Goal: Navigation & Orientation: Find specific page/section

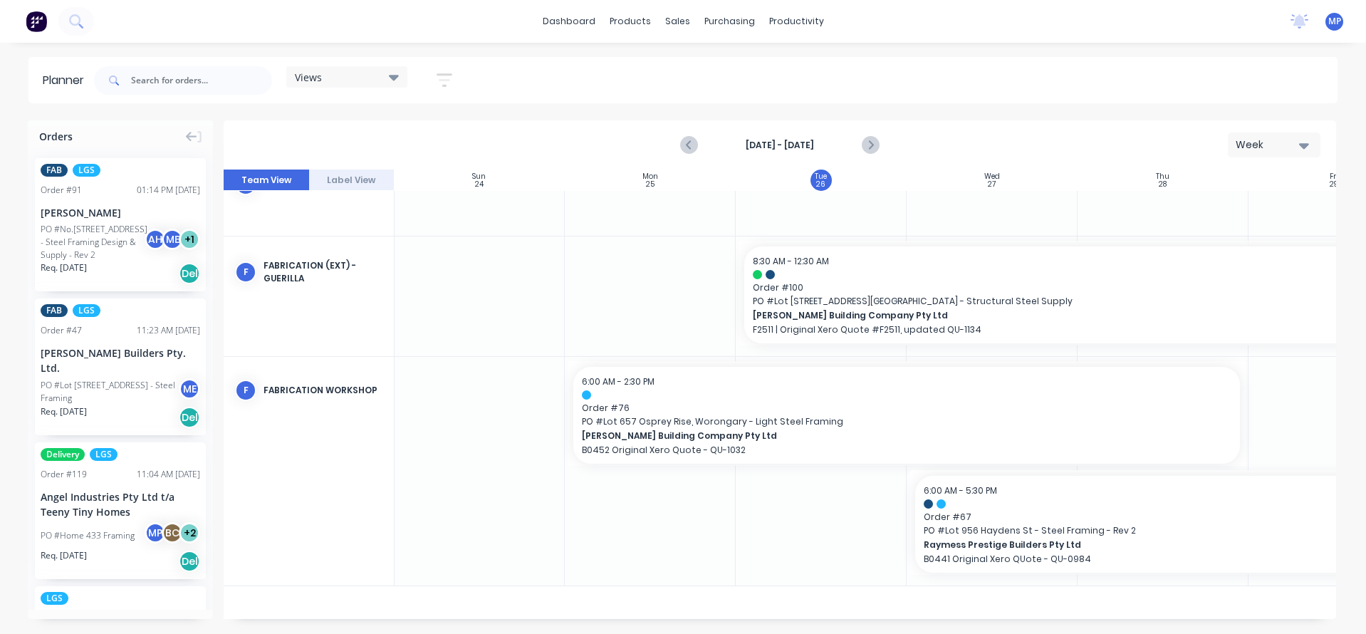
scroll to position [1635, 1]
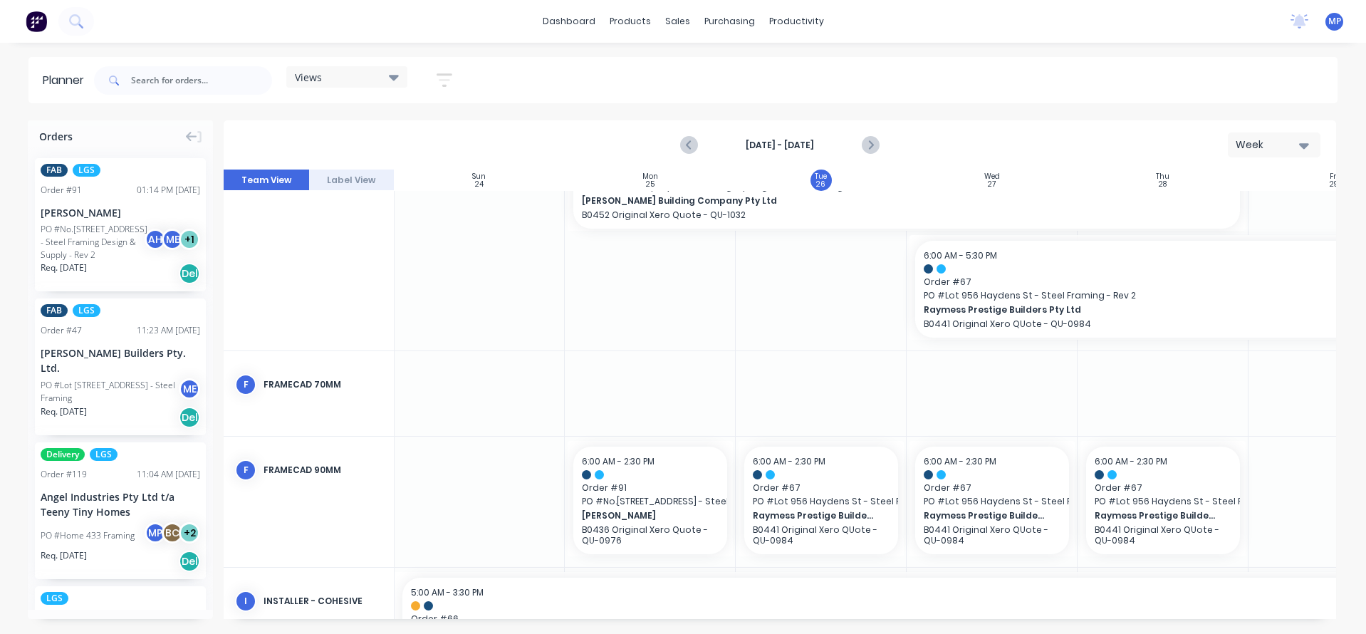
click at [443, 77] on icon "button" at bounding box center [445, 80] width 16 height 18
click at [403, 135] on div "Show/Hide users" at bounding box center [369, 133] width 99 height 15
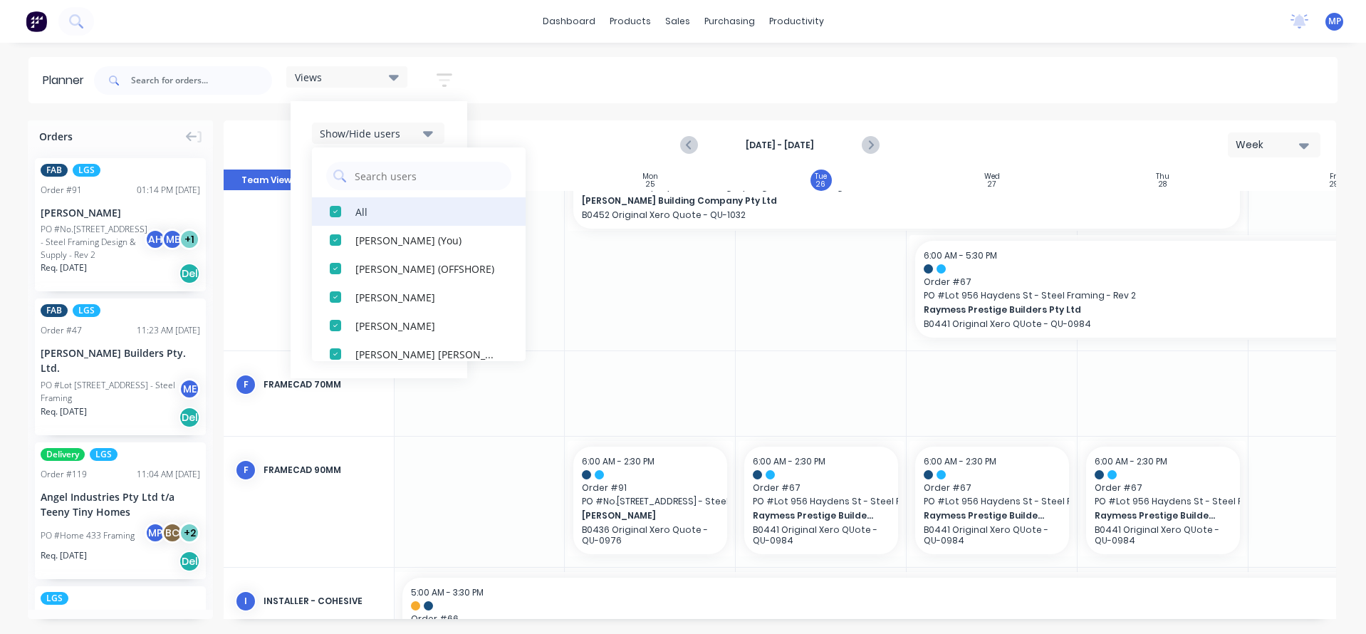
click at [359, 209] on div "All" at bounding box center [426, 211] width 142 height 15
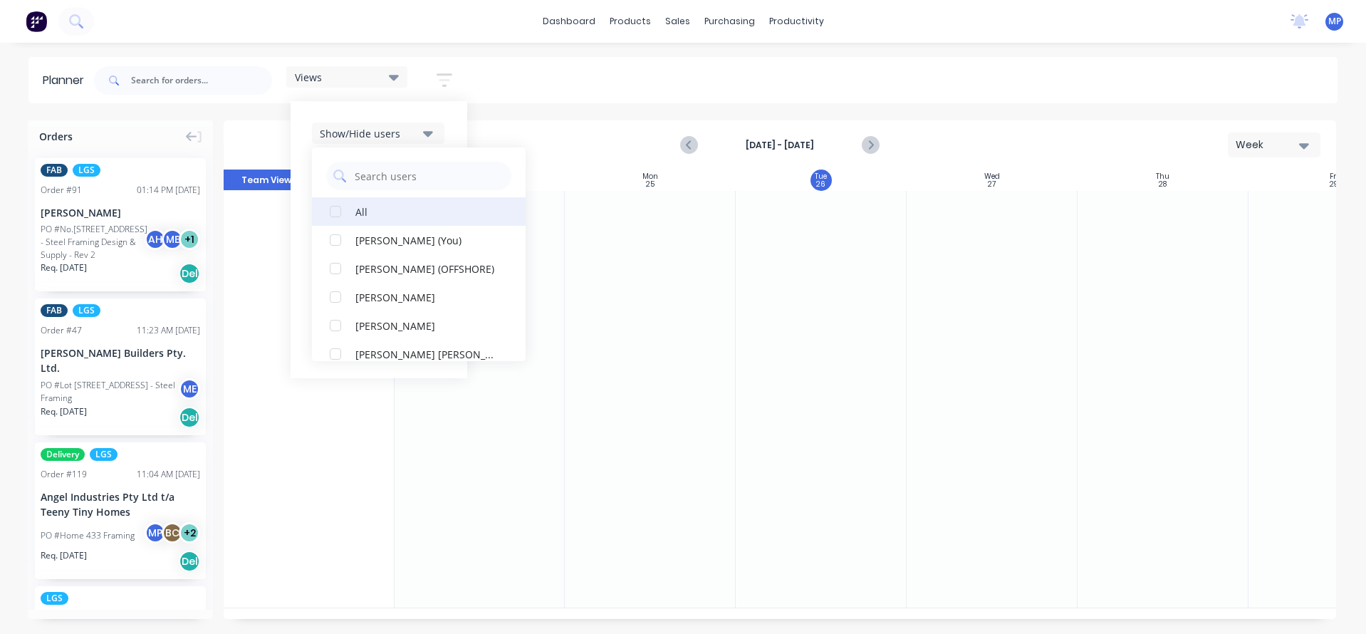
scroll to position [0, 1]
click at [417, 241] on div "[PERSON_NAME] (You)" at bounding box center [426, 239] width 142 height 15
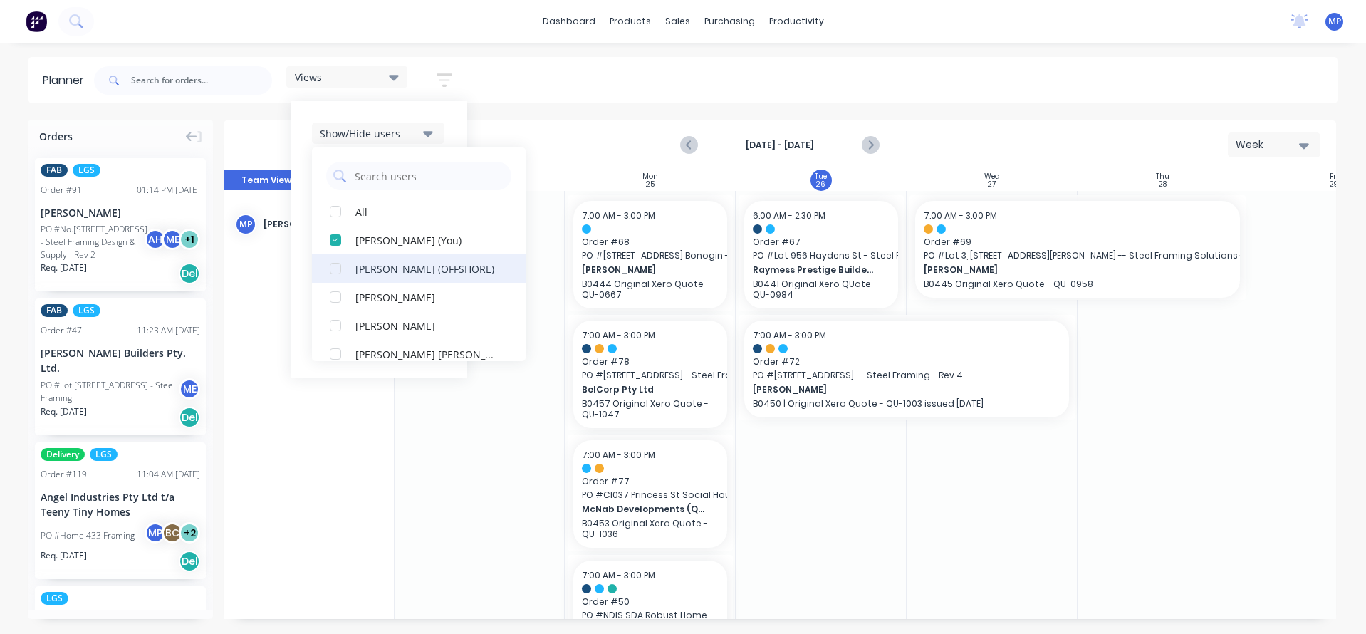
click at [429, 271] on div "[PERSON_NAME] (OFFSHORE)" at bounding box center [426, 268] width 142 height 15
click at [408, 326] on div "[PERSON_NAME]" at bounding box center [426, 325] width 142 height 15
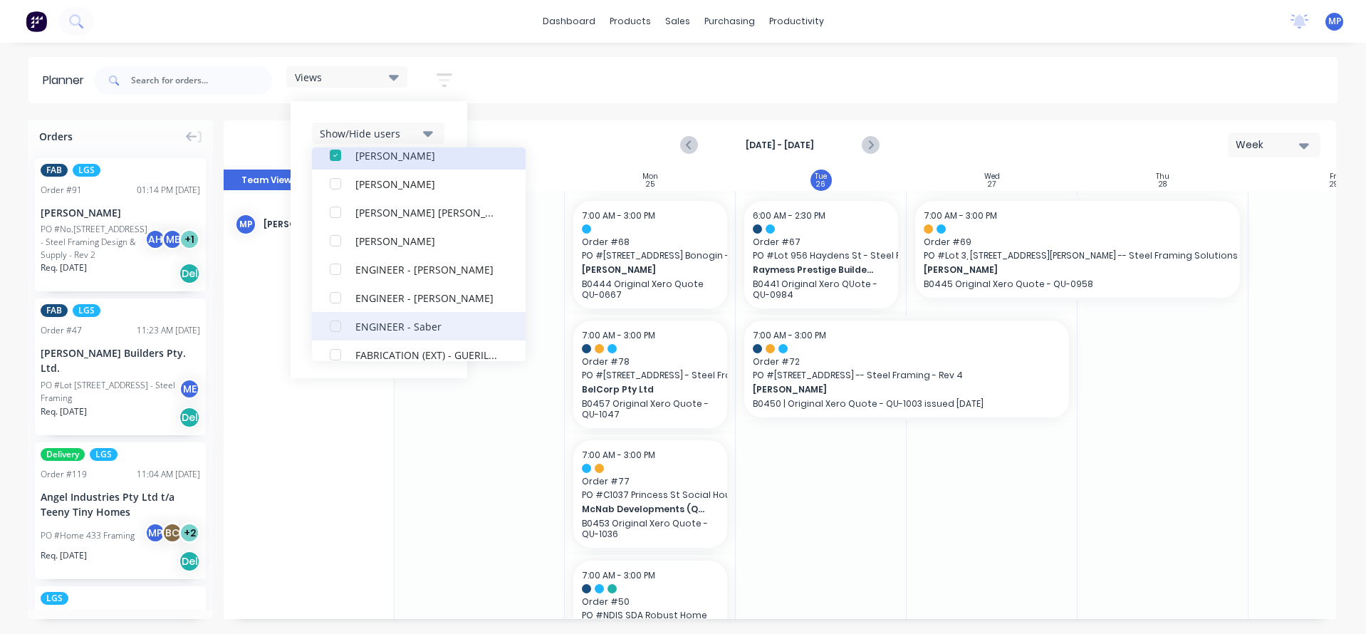
scroll to position [142, 0]
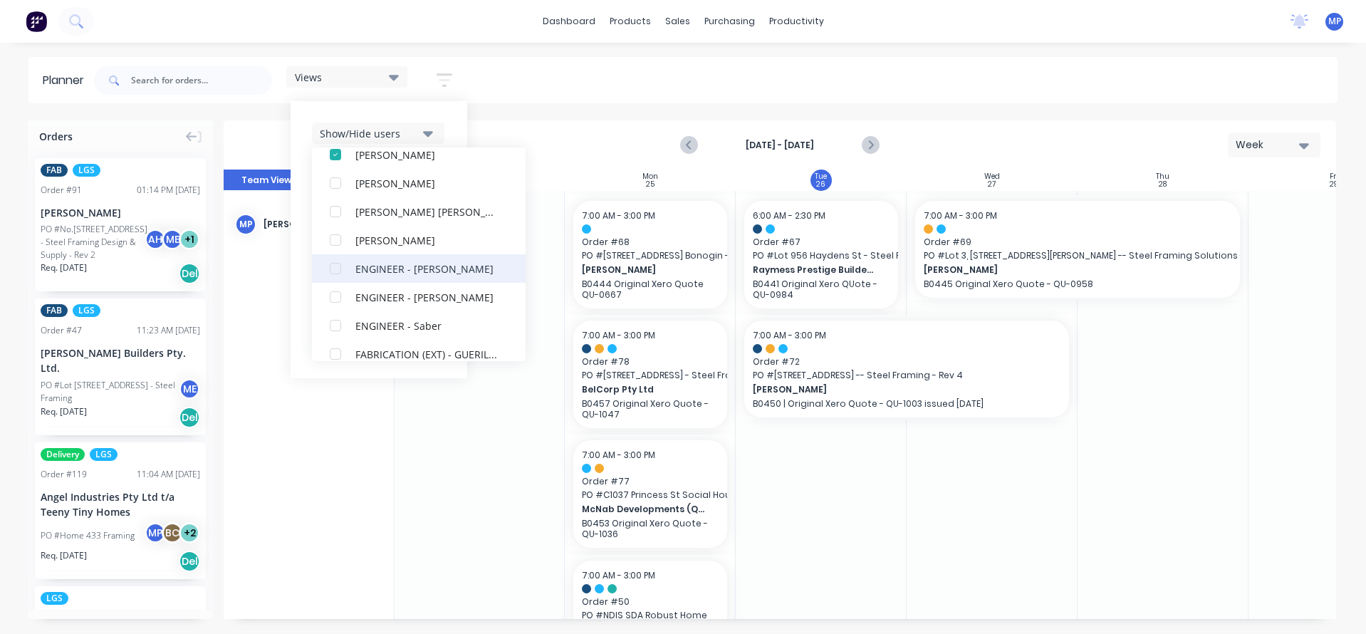
click at [430, 270] on div "ENGINEER - [PERSON_NAME]" at bounding box center [426, 268] width 142 height 15
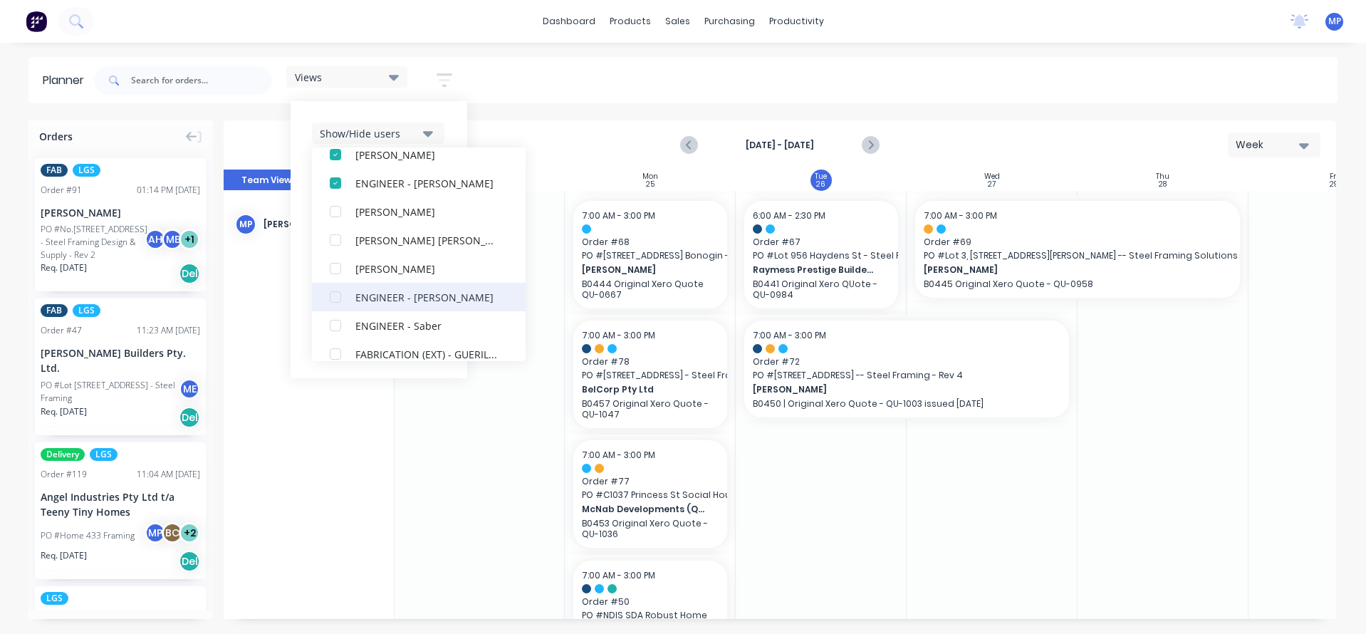
click at [412, 293] on div "ENGINEER - [PERSON_NAME]" at bounding box center [426, 296] width 142 height 15
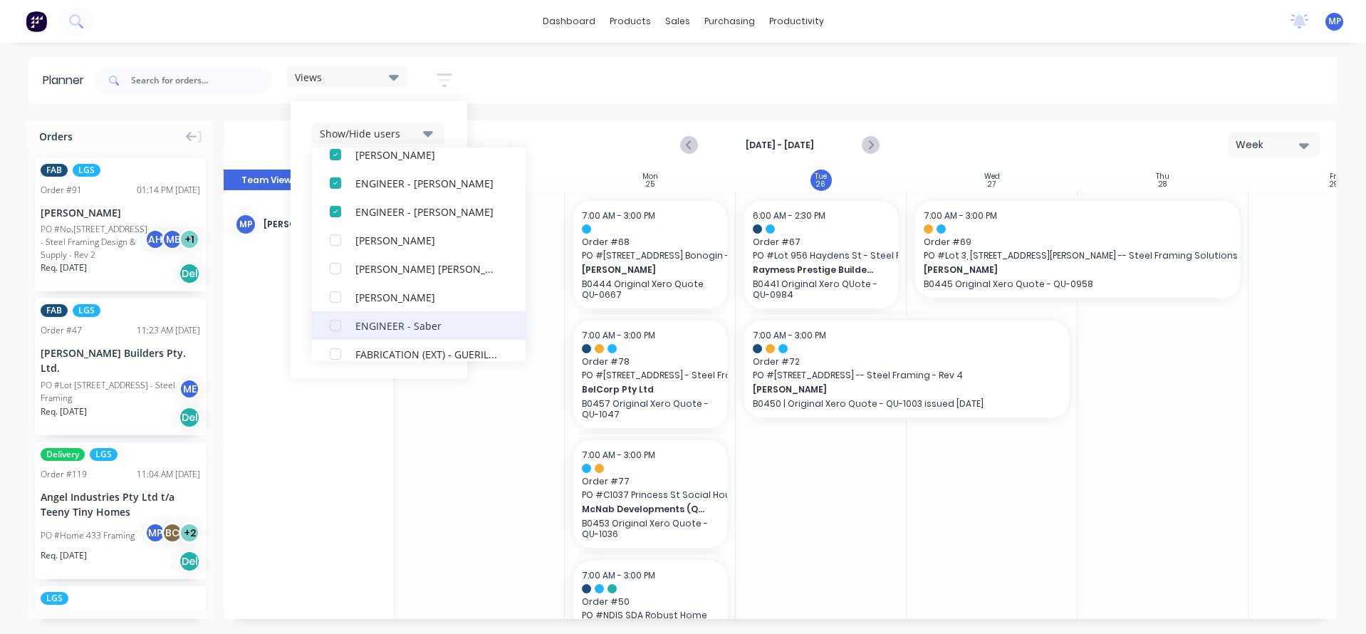
click at [420, 324] on div "ENGINEER - Saber" at bounding box center [426, 325] width 142 height 15
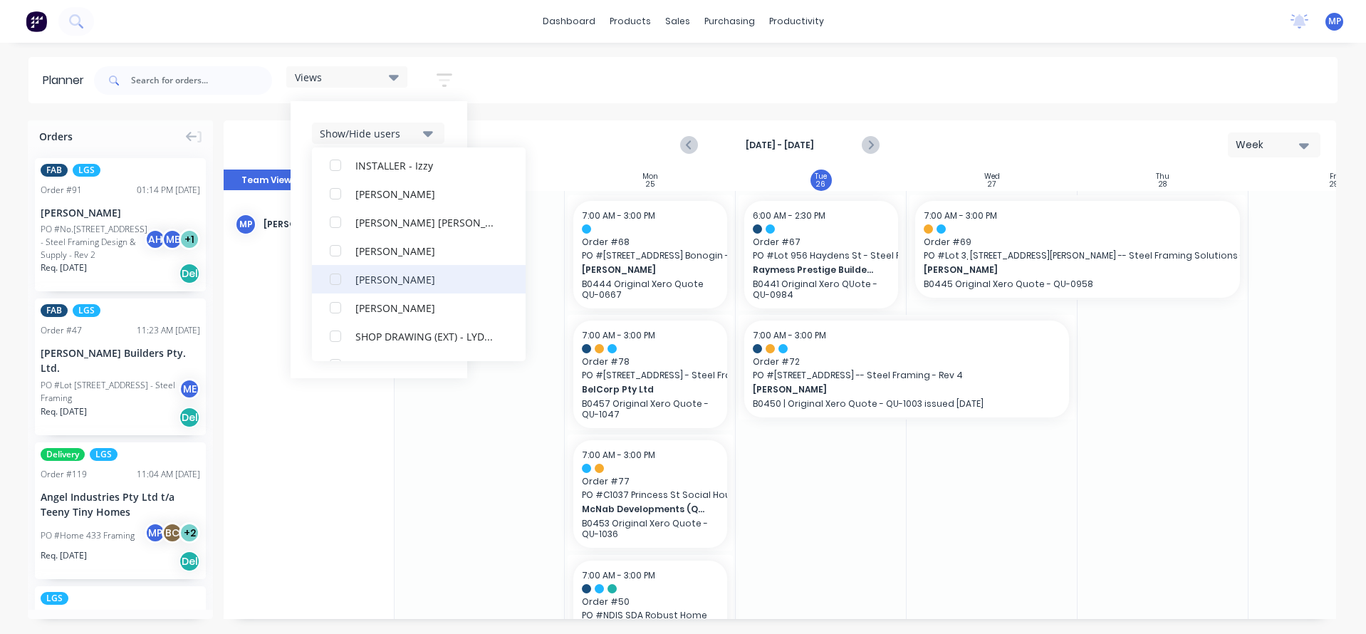
scroll to position [499, 0]
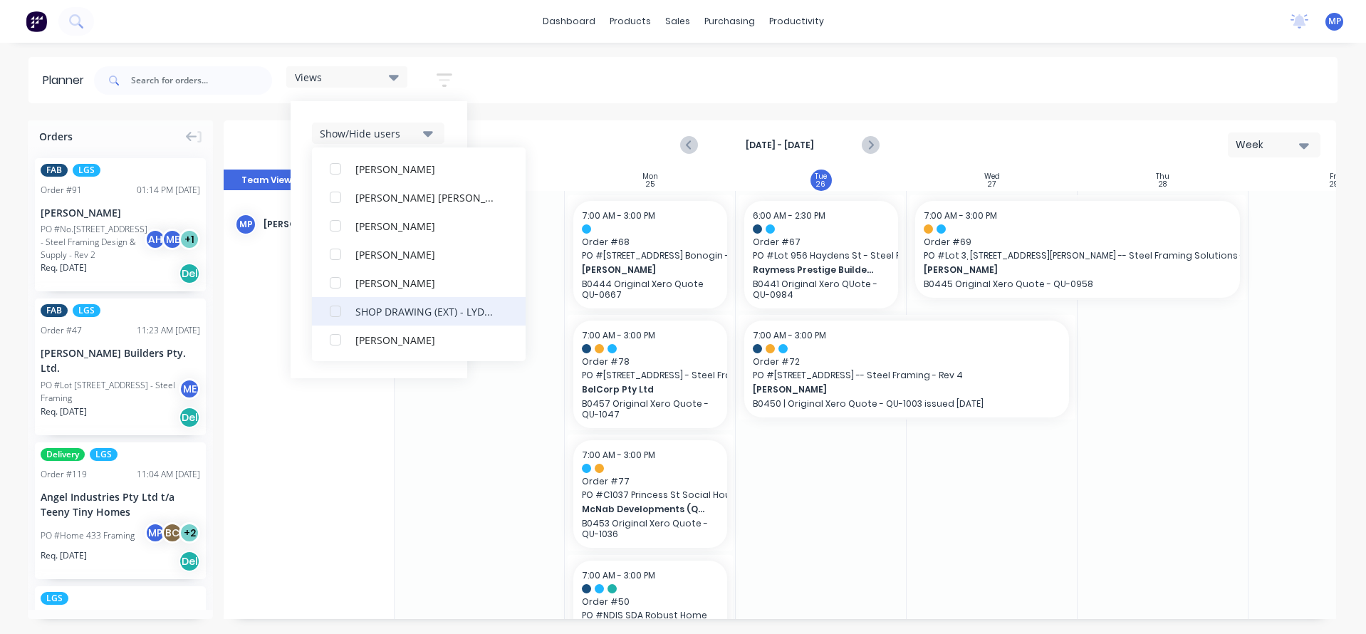
click at [459, 310] on div "SHOP DRAWING (EXT) - LYDOR" at bounding box center [426, 310] width 142 height 15
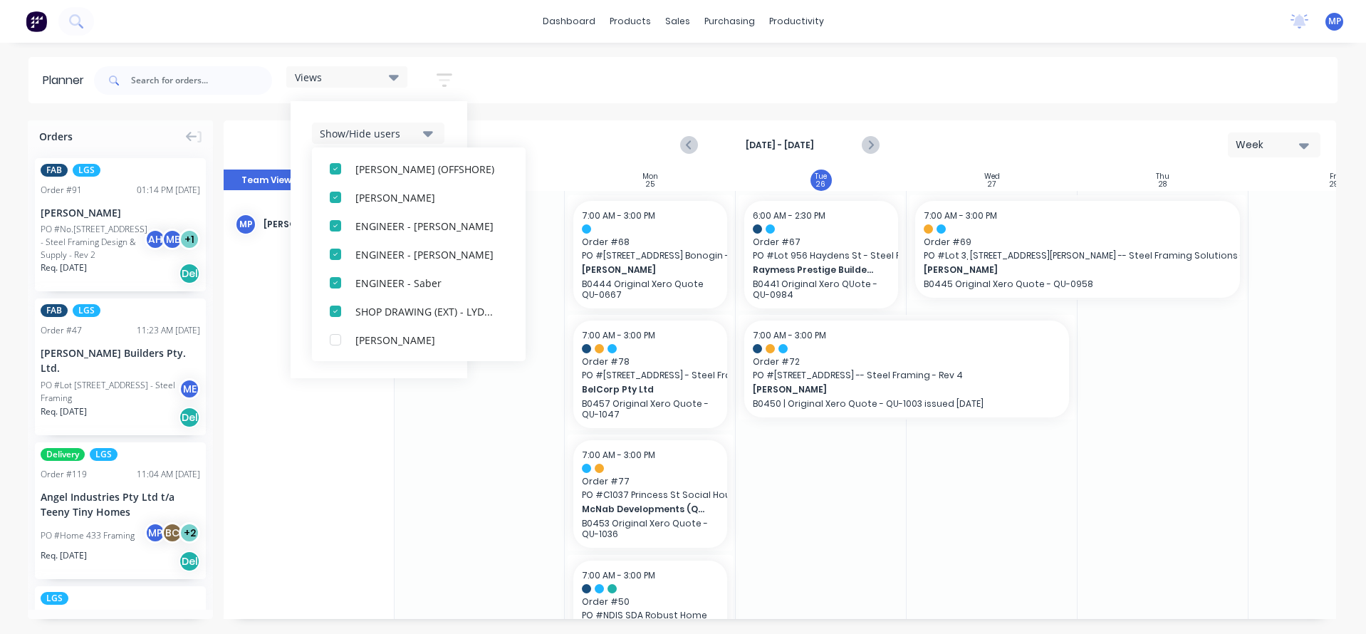
click at [762, 73] on div "Views Save new view None (Default) edit DESIGN TEAM (INTERNAL) edit ENGINEERING…" at bounding box center [714, 80] width 1246 height 43
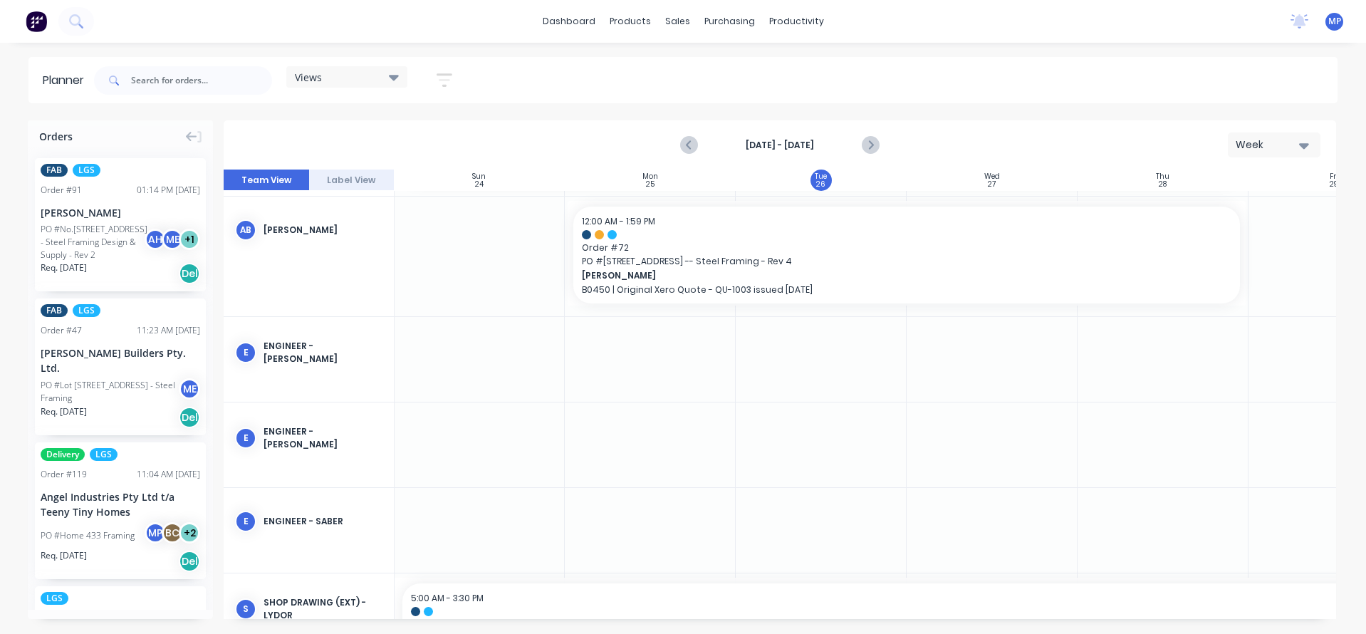
scroll to position [712, 1]
click at [1303, 146] on icon "button" at bounding box center [1304, 146] width 10 height 6
click at [1254, 241] on div "Month" at bounding box center [1248, 240] width 141 height 28
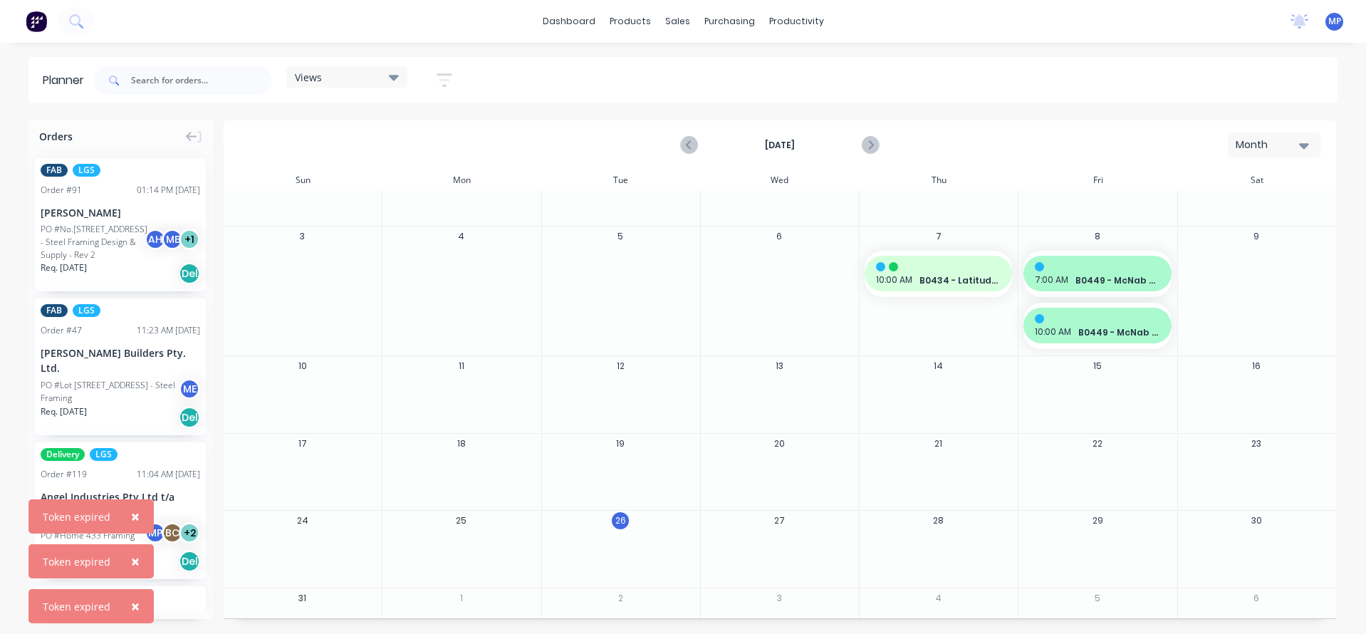
scroll to position [90, 0]
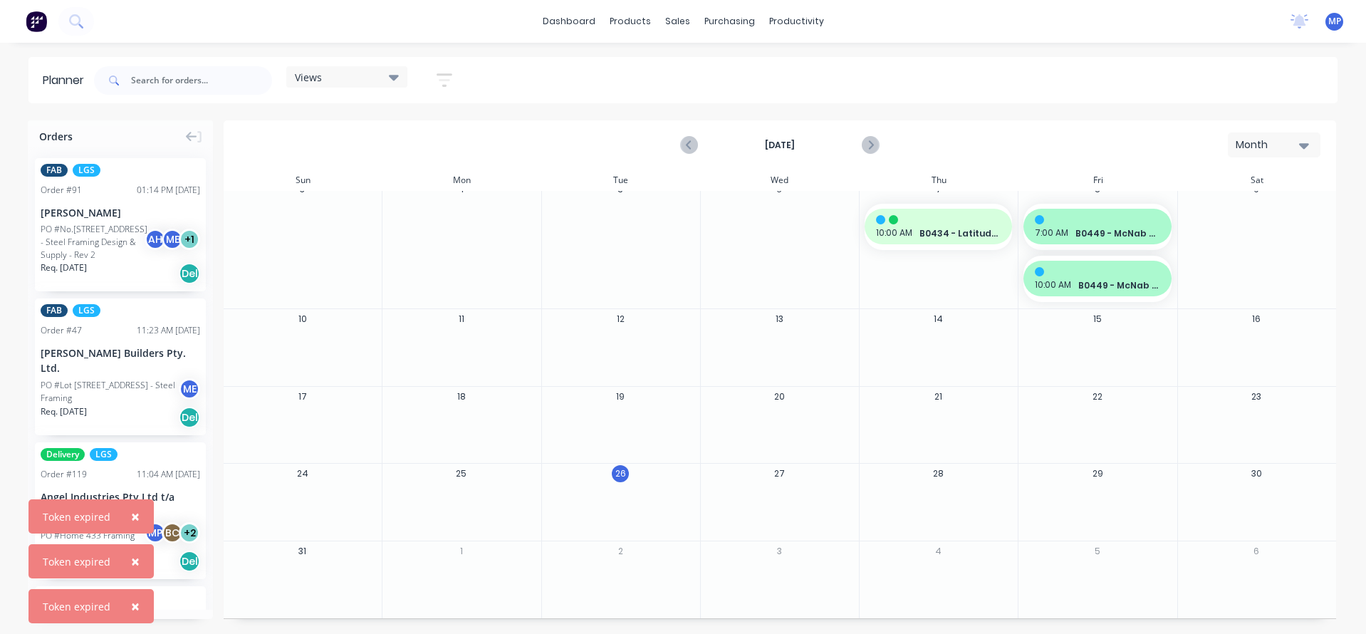
click at [319, 73] on span "Views" at bounding box center [308, 77] width 27 height 15
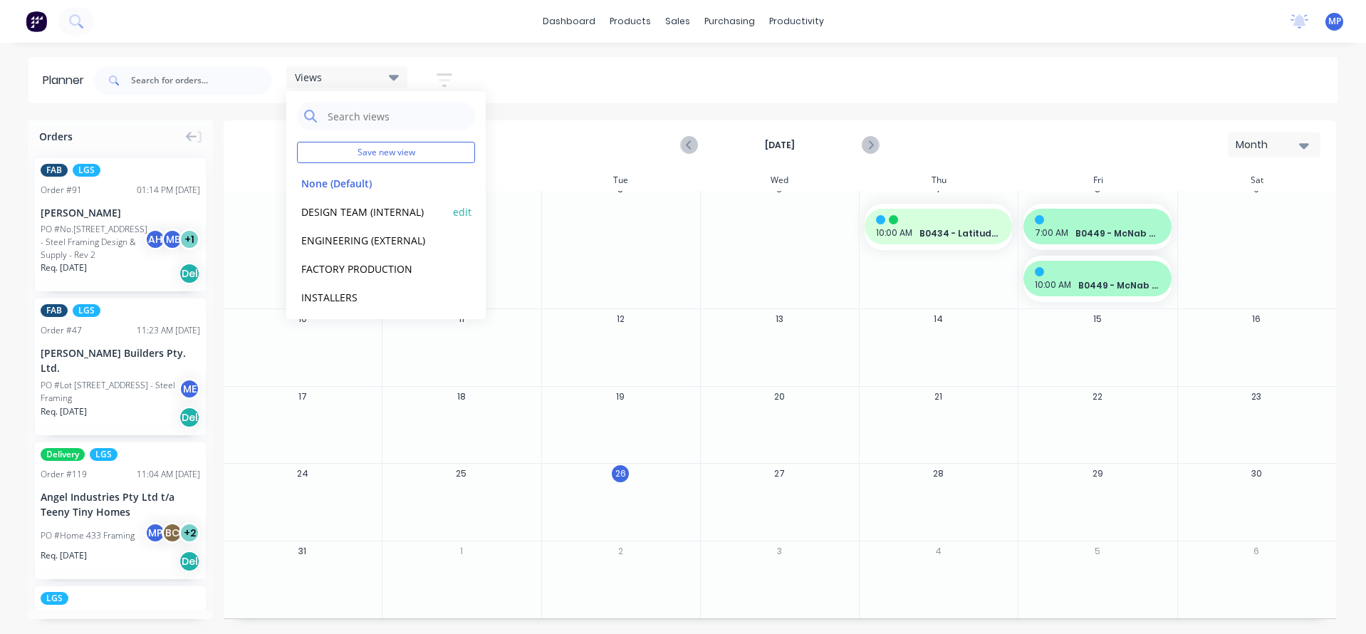
click at [401, 210] on button "DESIGN TEAM (INTERNAL)" at bounding box center [373, 211] width 152 height 16
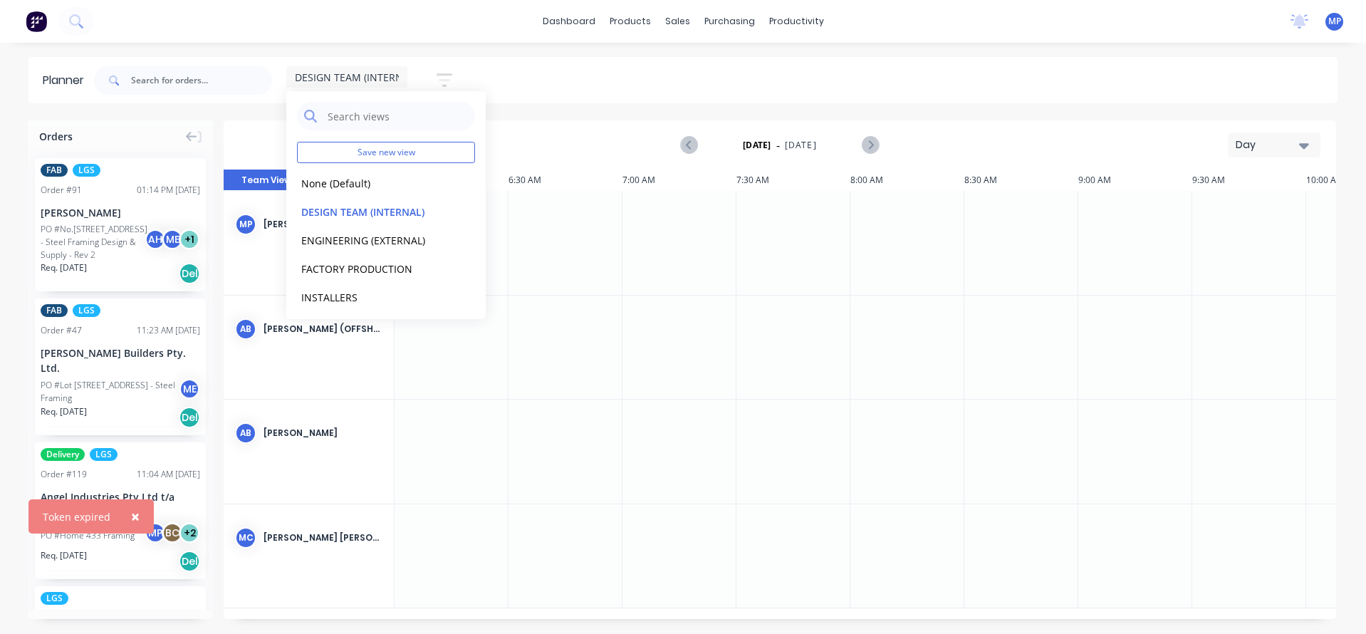
scroll to position [0, 684]
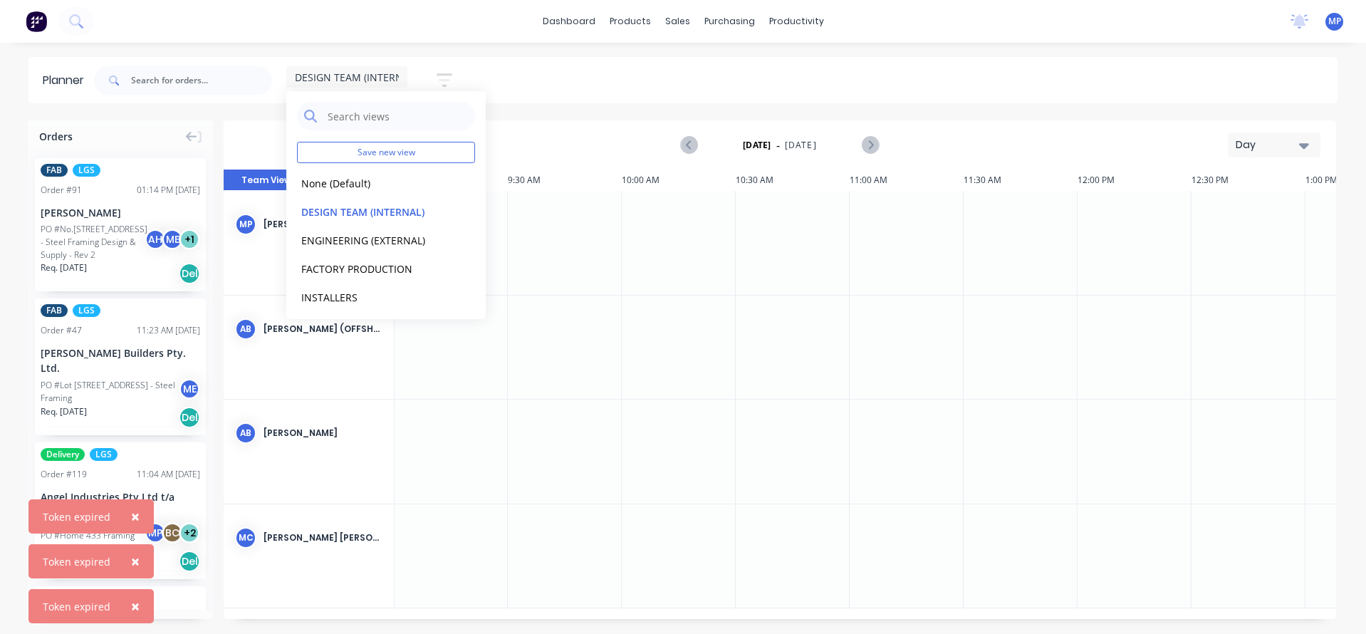
click at [721, 344] on div at bounding box center [679, 348] width 114 height 104
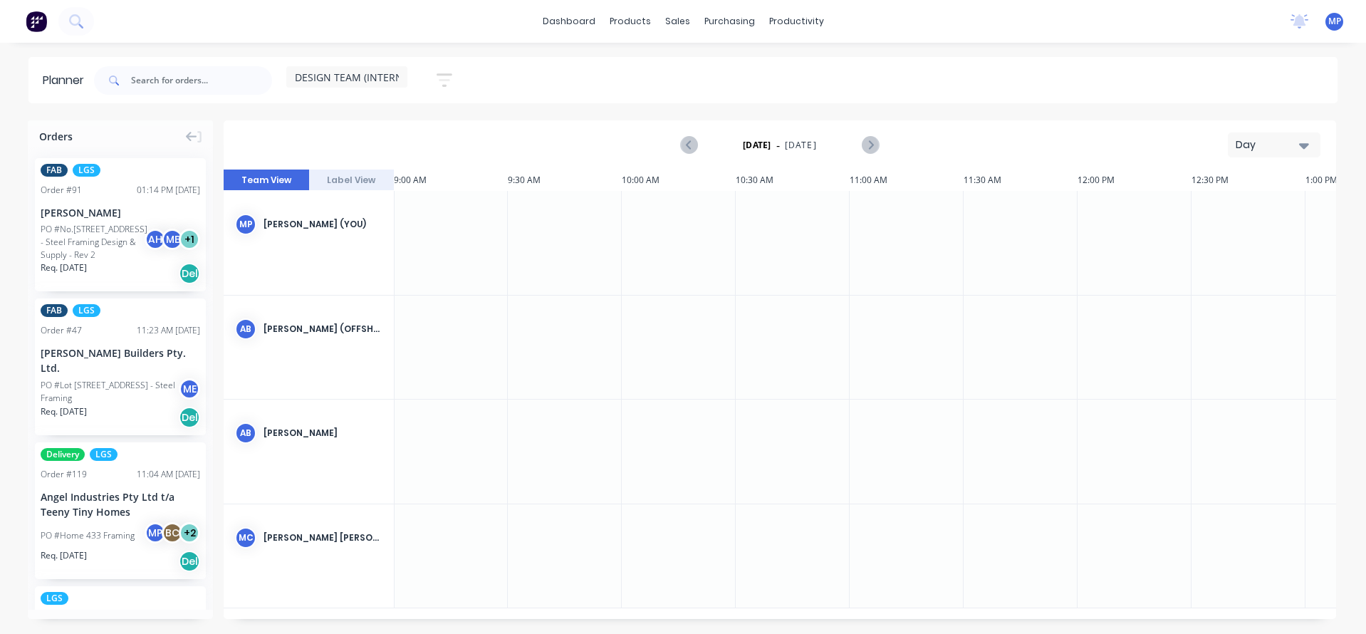
click at [1301, 148] on icon "button" at bounding box center [1304, 145] width 10 height 16
click at [1243, 212] on div "Week" at bounding box center [1248, 211] width 141 height 28
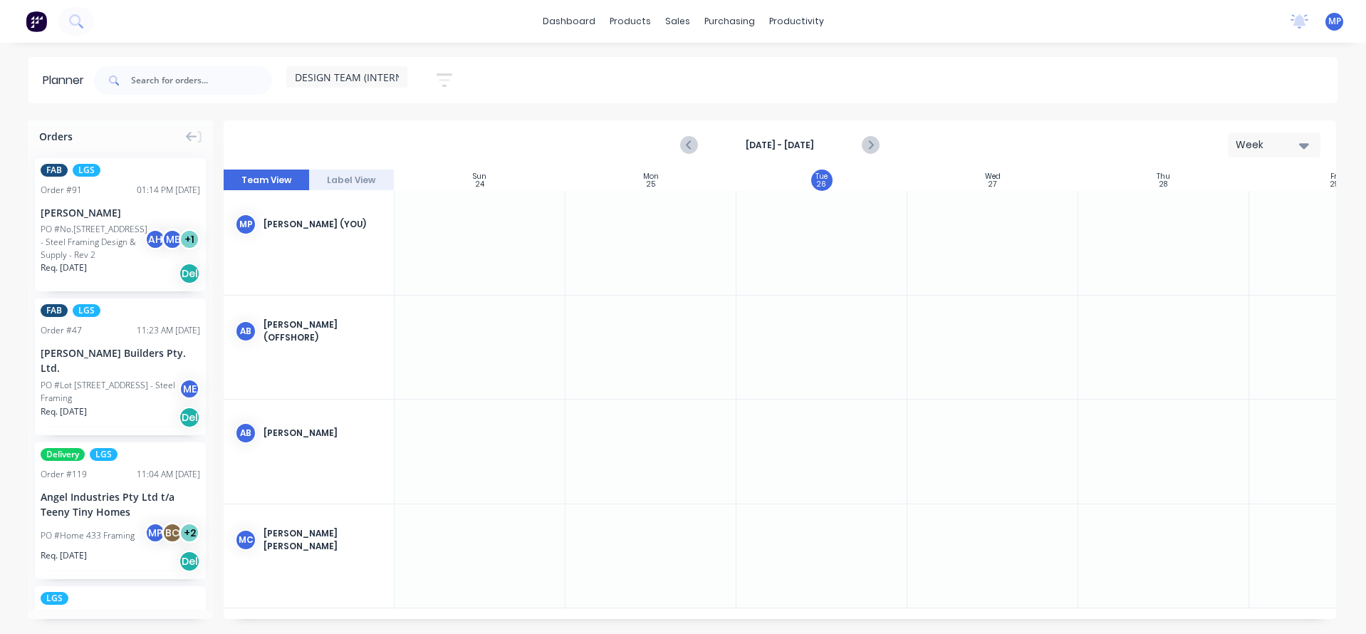
scroll to position [0, 1]
click at [1301, 141] on icon "button" at bounding box center [1304, 145] width 10 height 16
click at [1214, 213] on div "Week" at bounding box center [1248, 211] width 141 height 28
click at [989, 68] on div "DESIGN TEAM (INTERNAL) Save new view None (Default) edit DESIGN TEAM (INTERNAL)…" at bounding box center [714, 80] width 1246 height 43
click at [549, 113] on div "Planner DESIGN TEAM (INTERNAL) Save new view None (Default) edit DESIGN TEAM (I…" at bounding box center [683, 345] width 1366 height 576
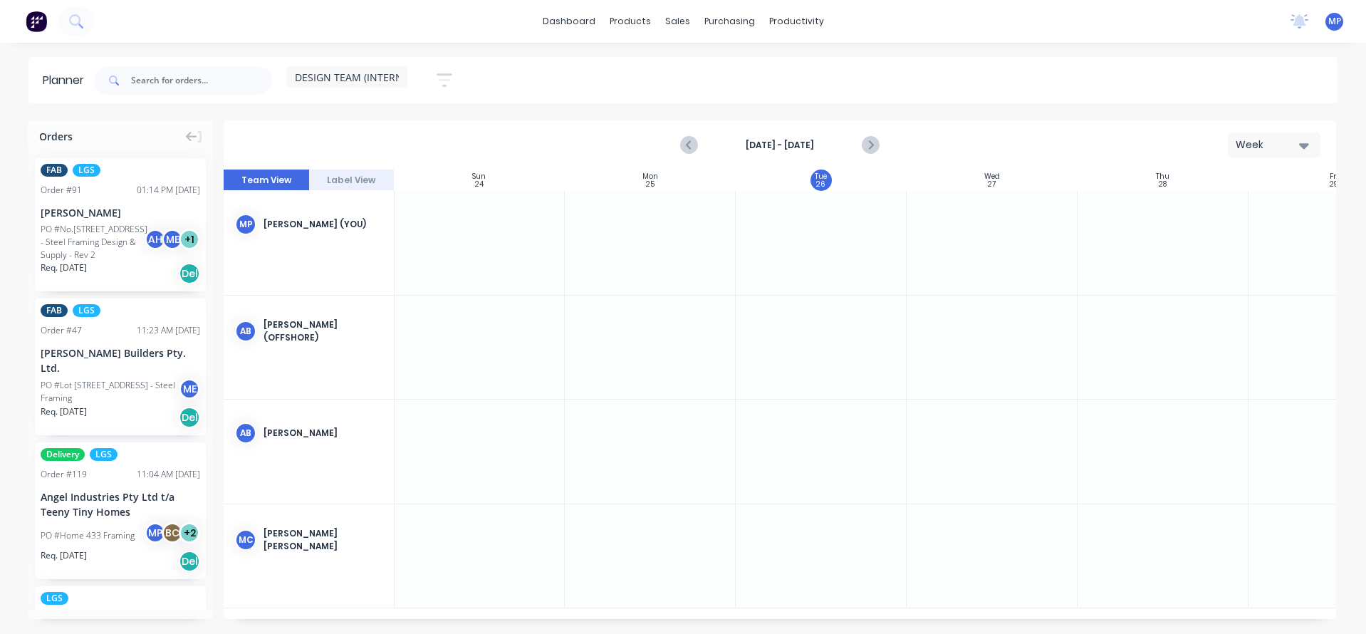
click at [573, 85] on div "DESIGN TEAM (INTERNAL) Save new view None (Default) edit DESIGN TEAM (INTERNAL)…" at bounding box center [714, 80] width 1246 height 43
click at [397, 78] on span "DESIGN TEAM (INTERNAL)" at bounding box center [356, 77] width 123 height 15
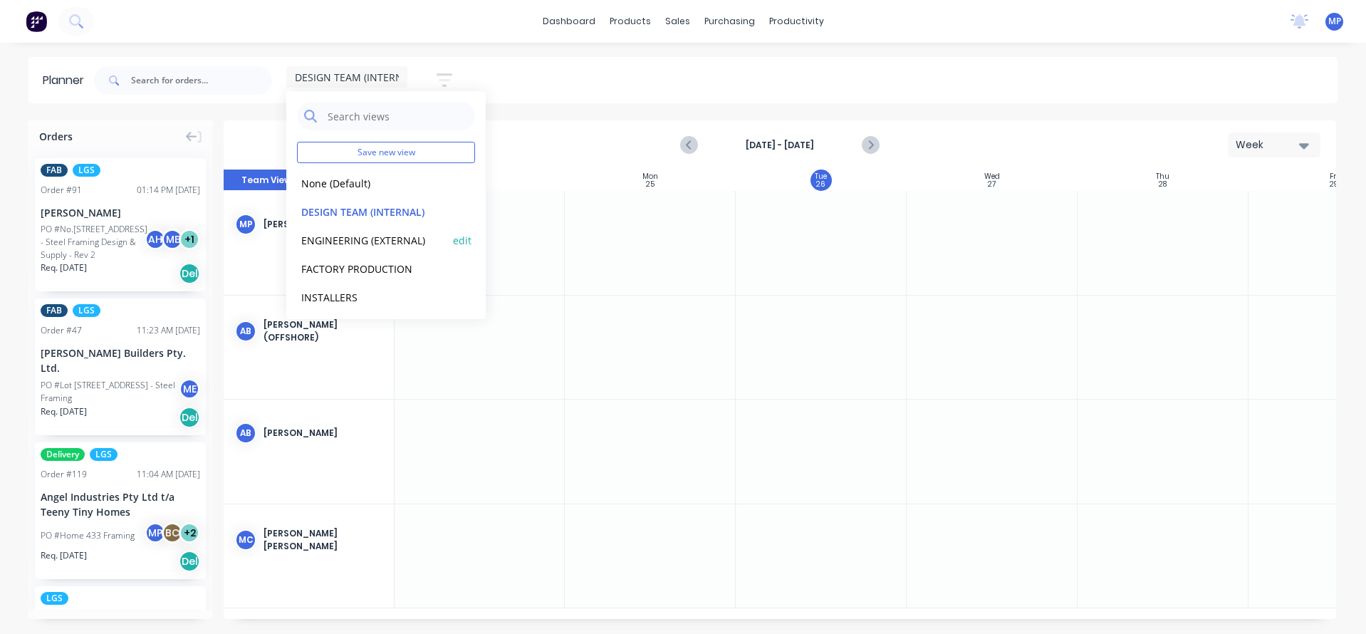
click at [405, 241] on button "ENGINEERING (EXTERNAL)" at bounding box center [373, 239] width 152 height 16
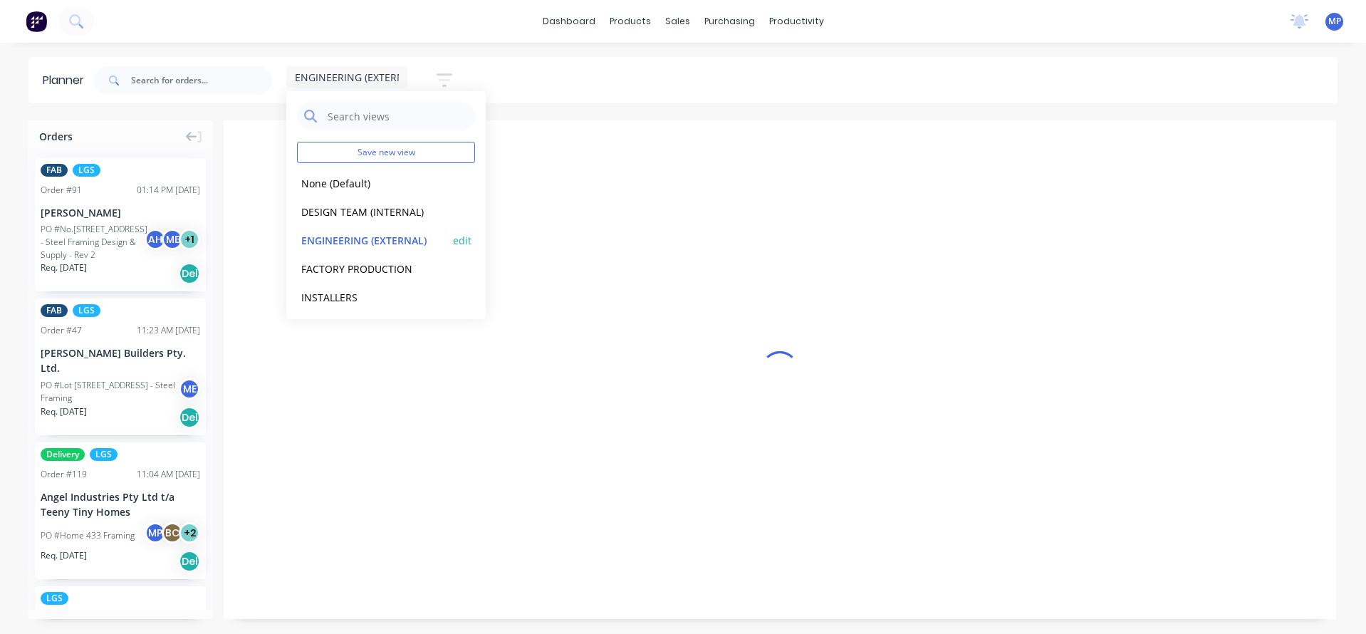
scroll to position [0, 684]
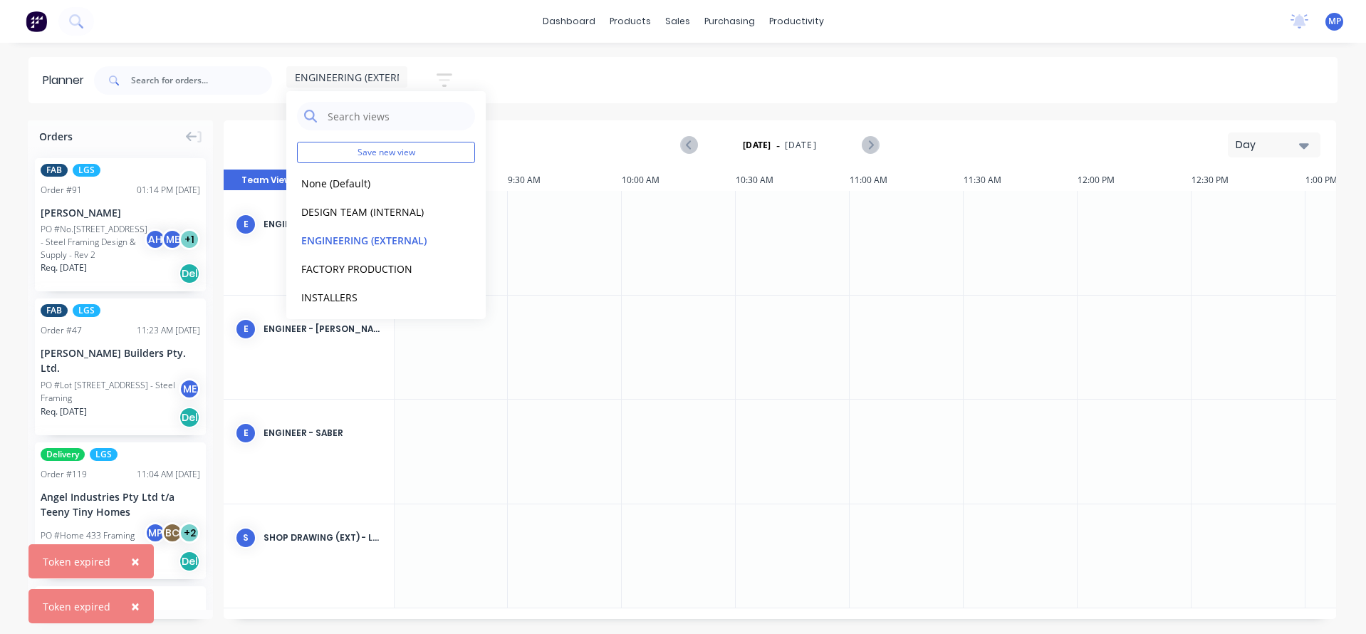
click at [756, 78] on div "ENGINEERING (EXTERNAL) Save new view None (Default) edit DESIGN TEAM (INTERNAL)…" at bounding box center [714, 80] width 1246 height 43
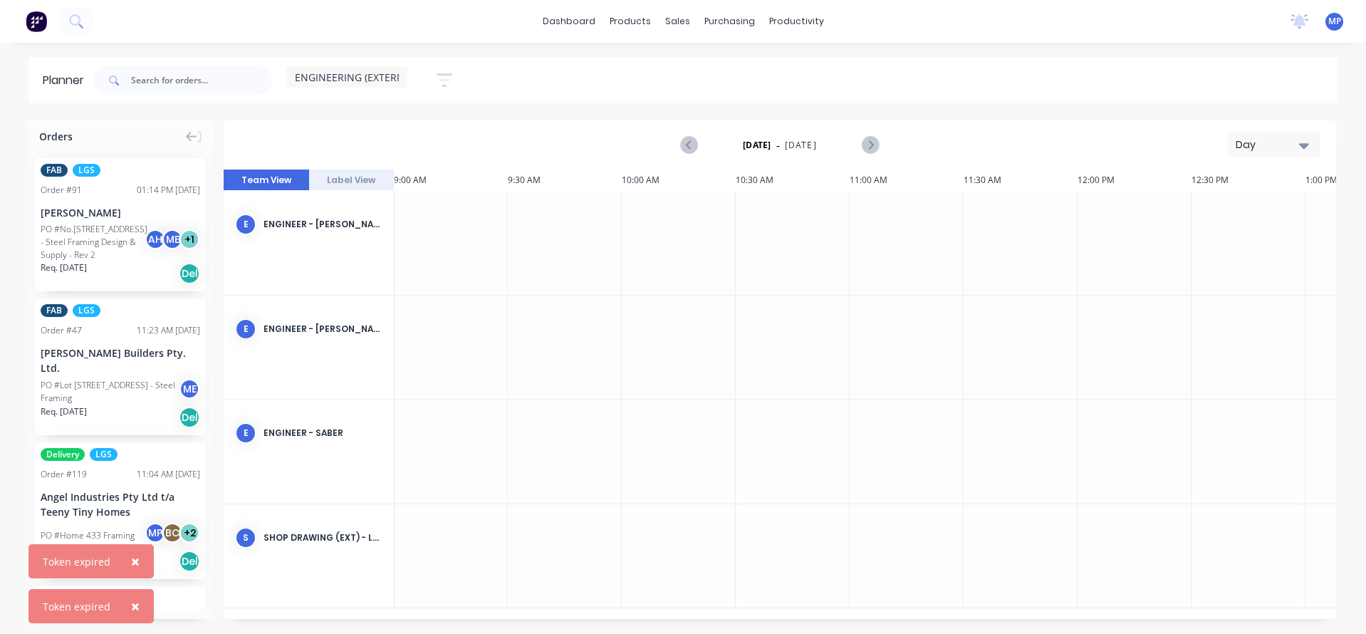
click at [1308, 146] on icon "button" at bounding box center [1304, 145] width 10 height 16
click at [1240, 207] on div "Week" at bounding box center [1248, 211] width 141 height 28
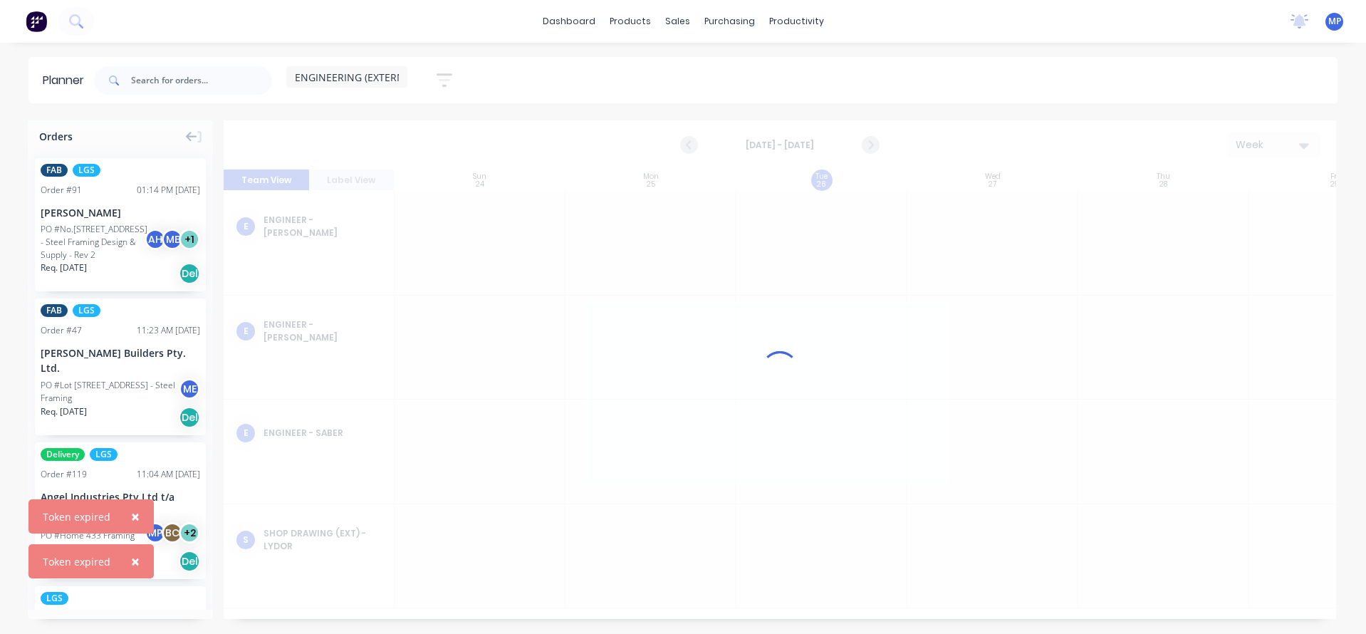
scroll to position [0, 1]
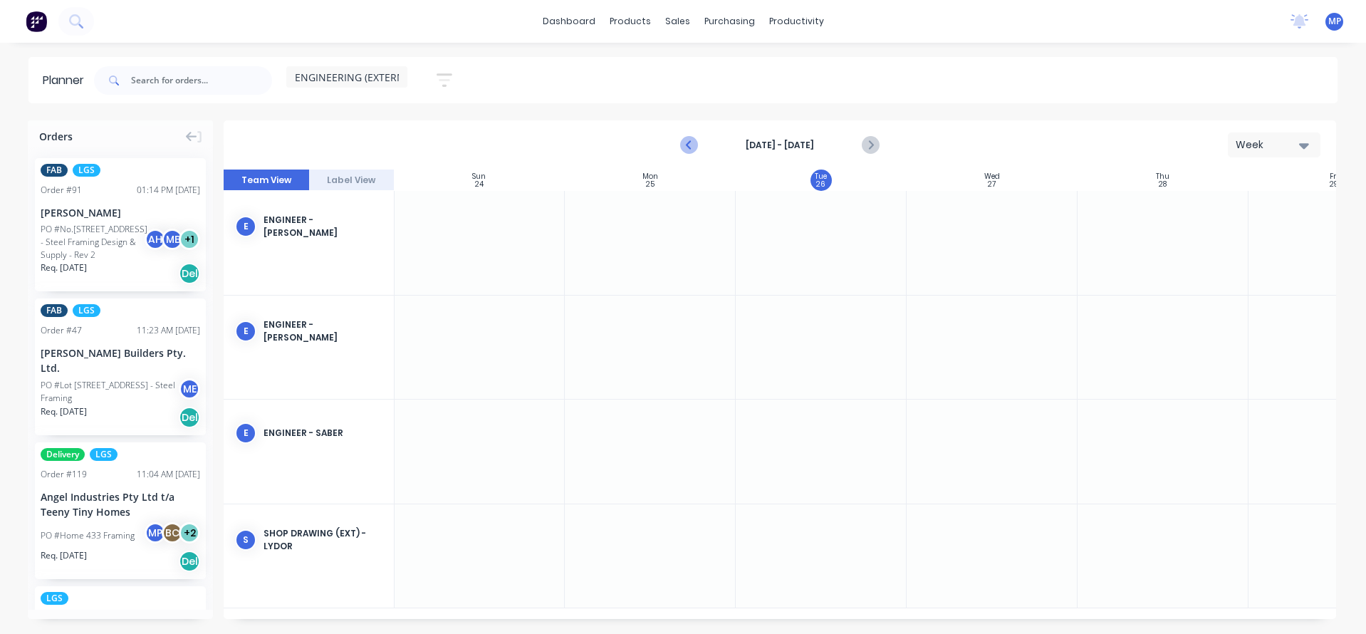
click at [687, 144] on icon "Previous page" at bounding box center [690, 145] width 17 height 17
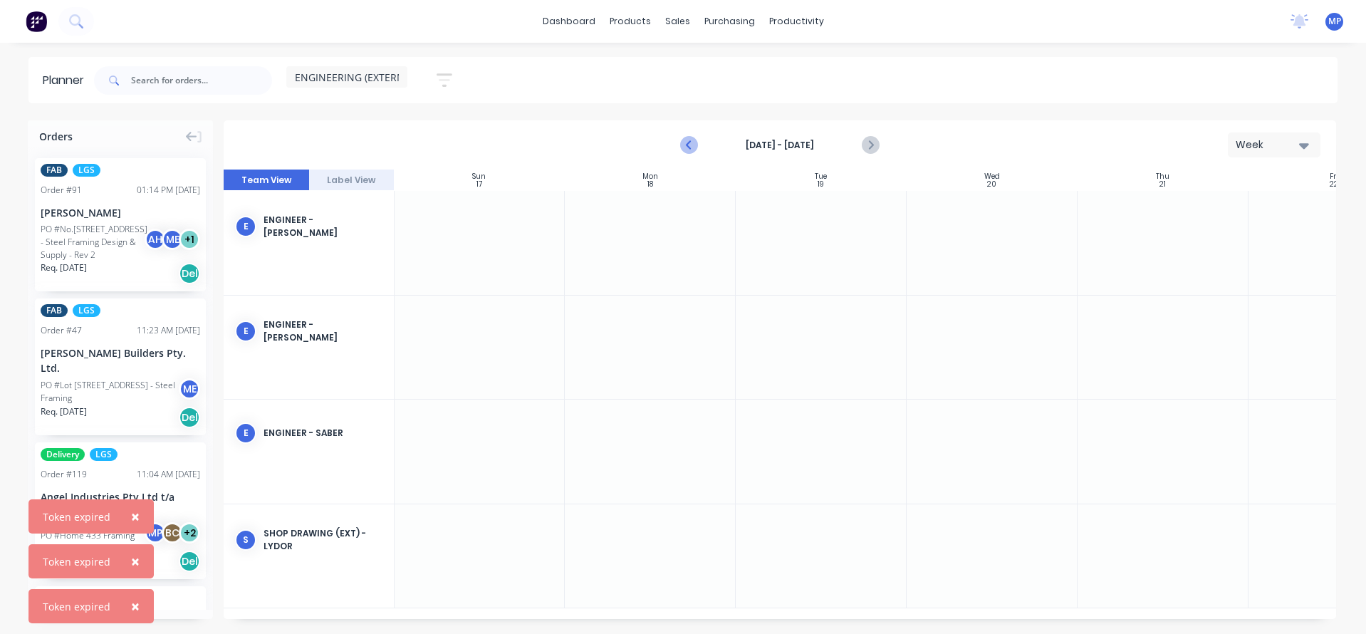
click at [687, 144] on icon "Previous page" at bounding box center [690, 145] width 17 height 17
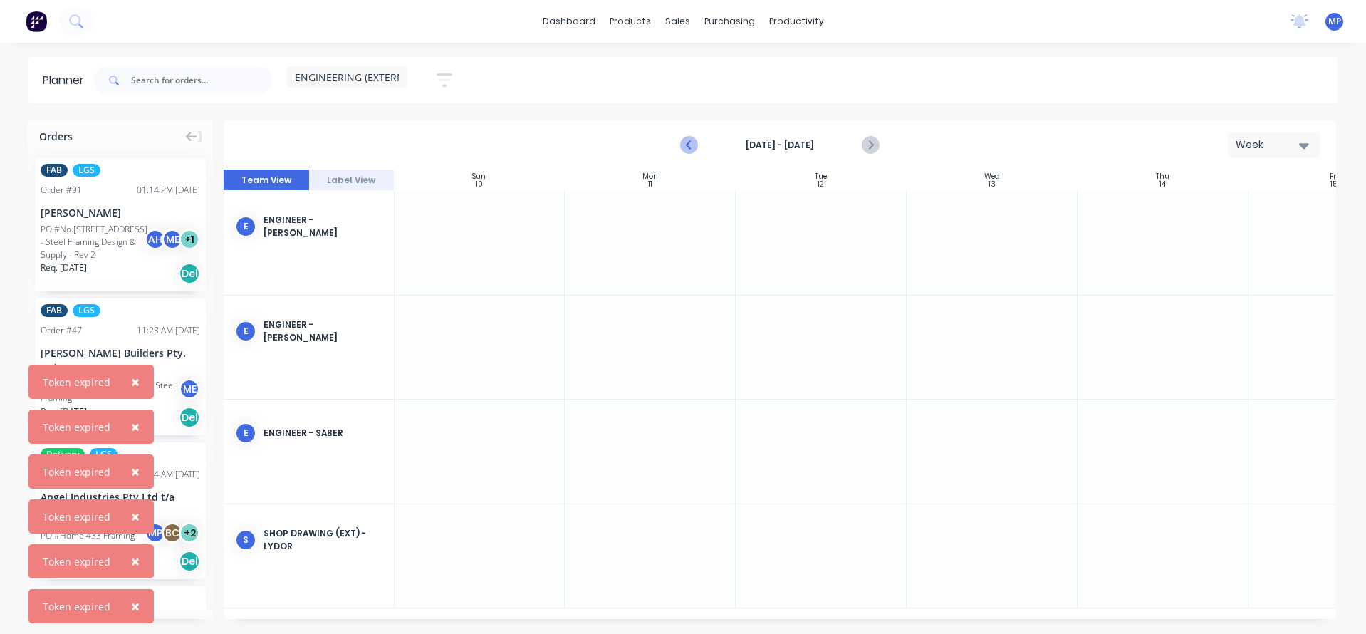
click at [687, 144] on icon "Previous page" at bounding box center [690, 145] width 17 height 17
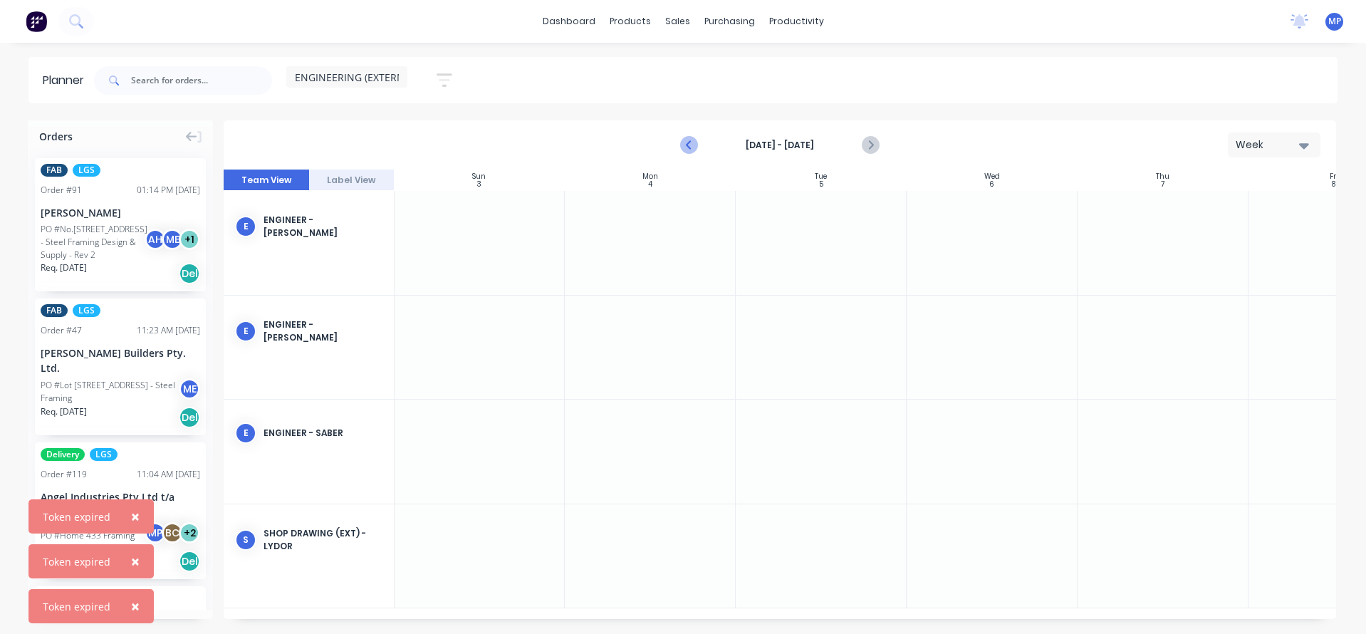
click at [687, 144] on icon "Previous page" at bounding box center [690, 145] width 17 height 17
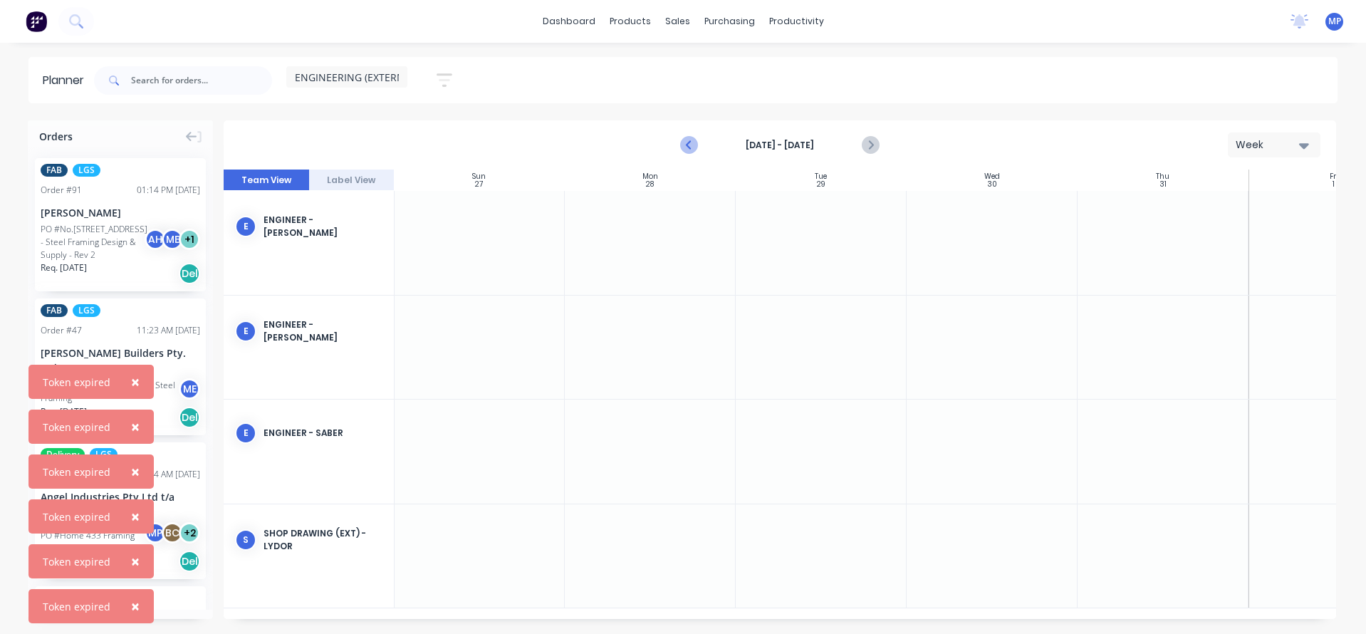
click at [687, 144] on icon "Previous page" at bounding box center [690, 145] width 17 height 17
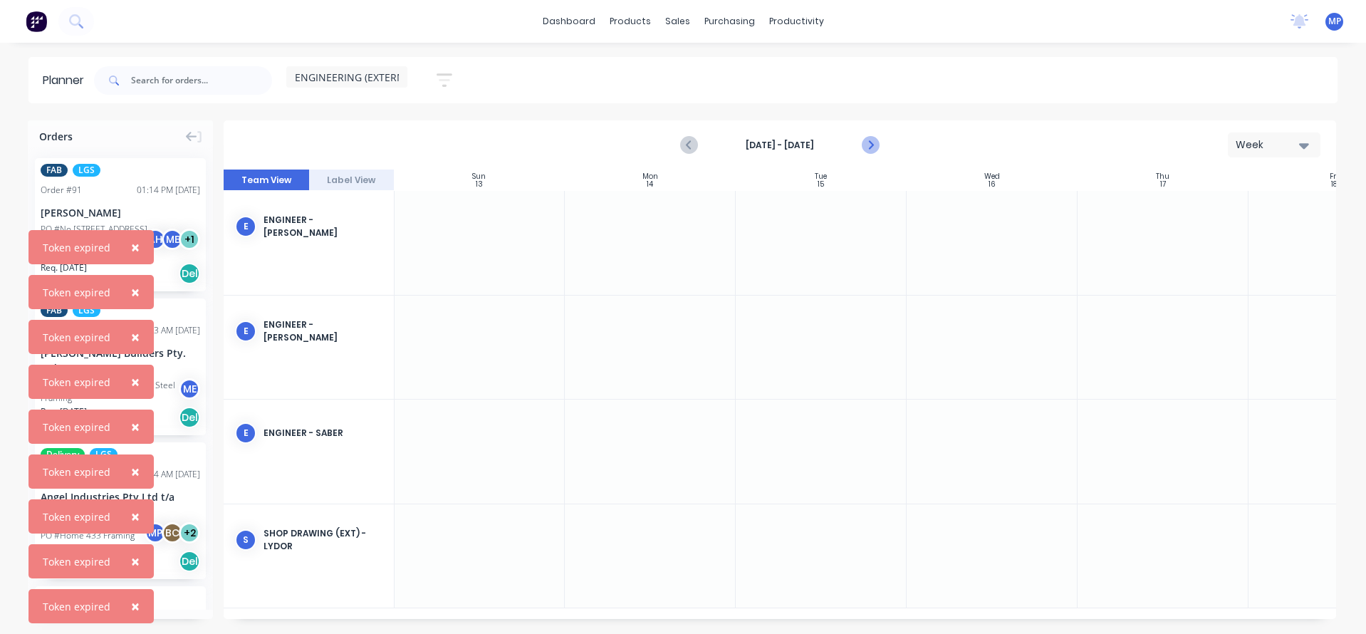
click at [875, 141] on icon "Next page" at bounding box center [870, 145] width 17 height 17
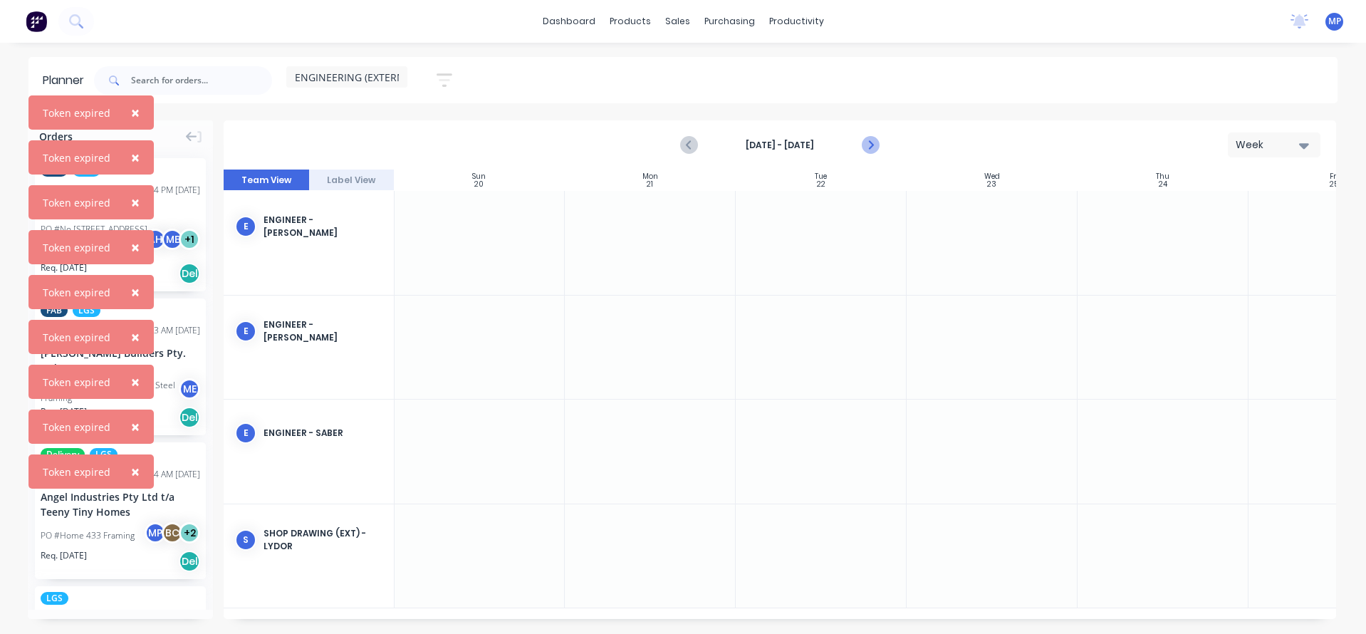
click at [875, 141] on icon "Next page" at bounding box center [870, 145] width 17 height 17
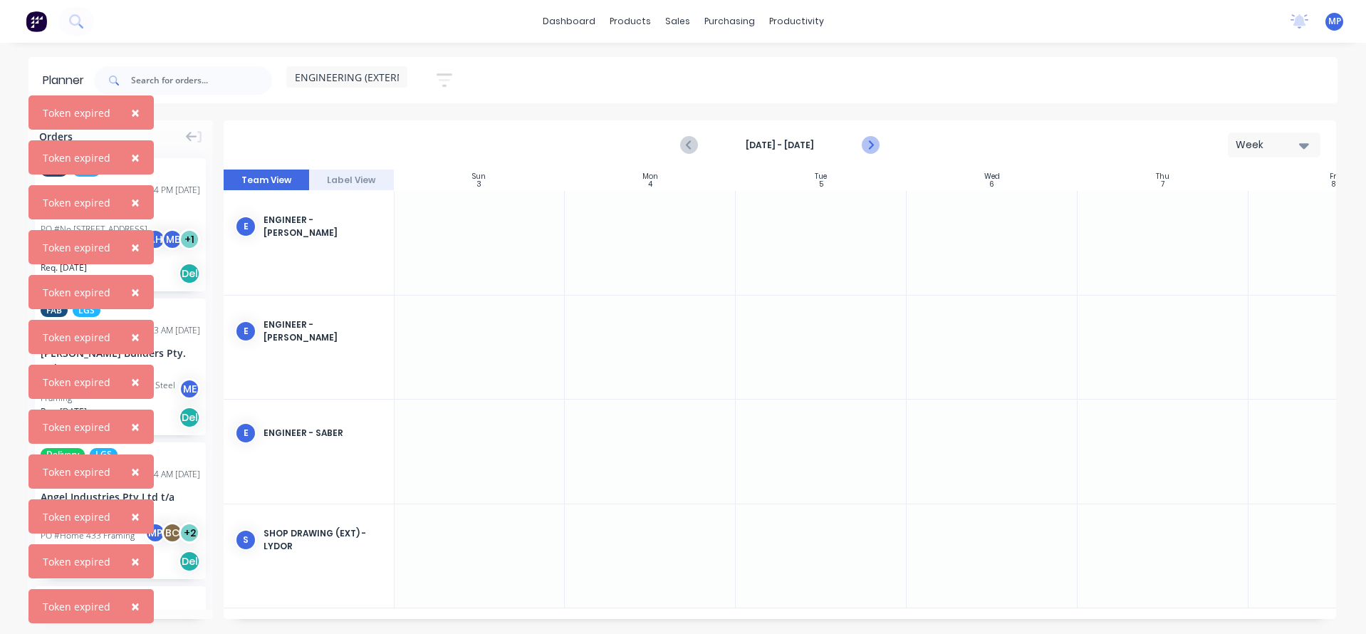
click at [875, 141] on icon "Next page" at bounding box center [870, 145] width 17 height 17
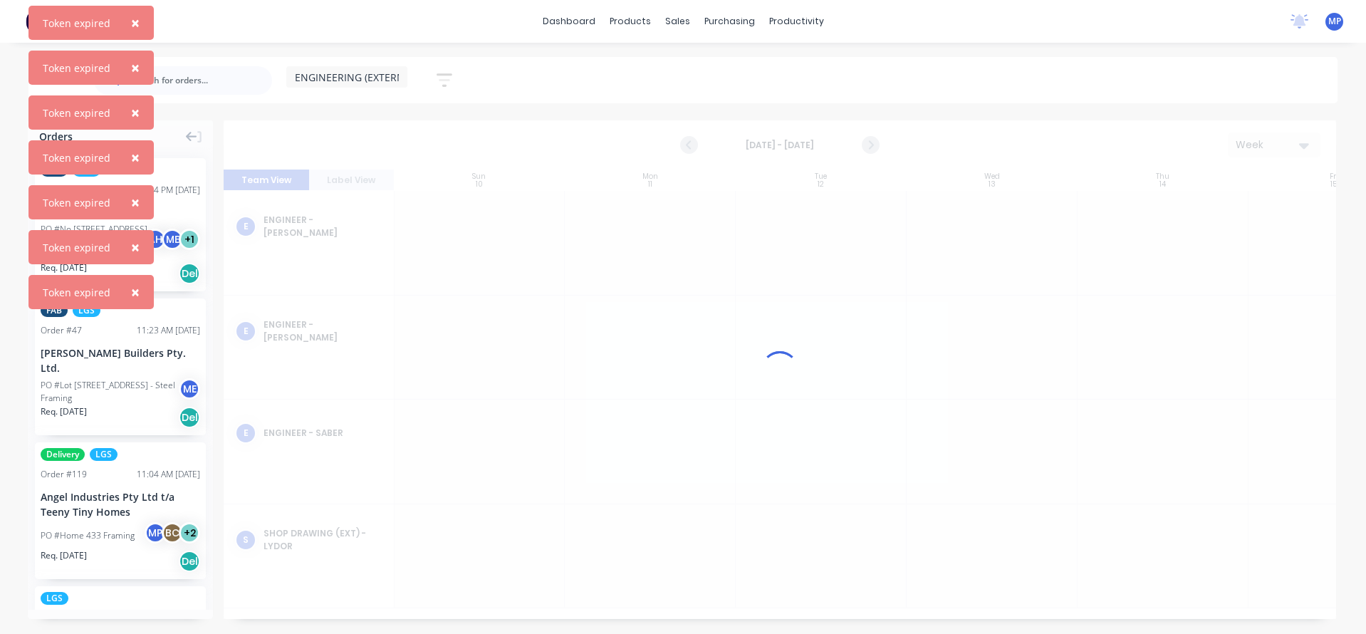
click at [1080, 81] on div "ENGINEERING (EXTERNAL) Save new view None (Default) edit DESIGN TEAM (INTERNAL)…" at bounding box center [714, 80] width 1246 height 43
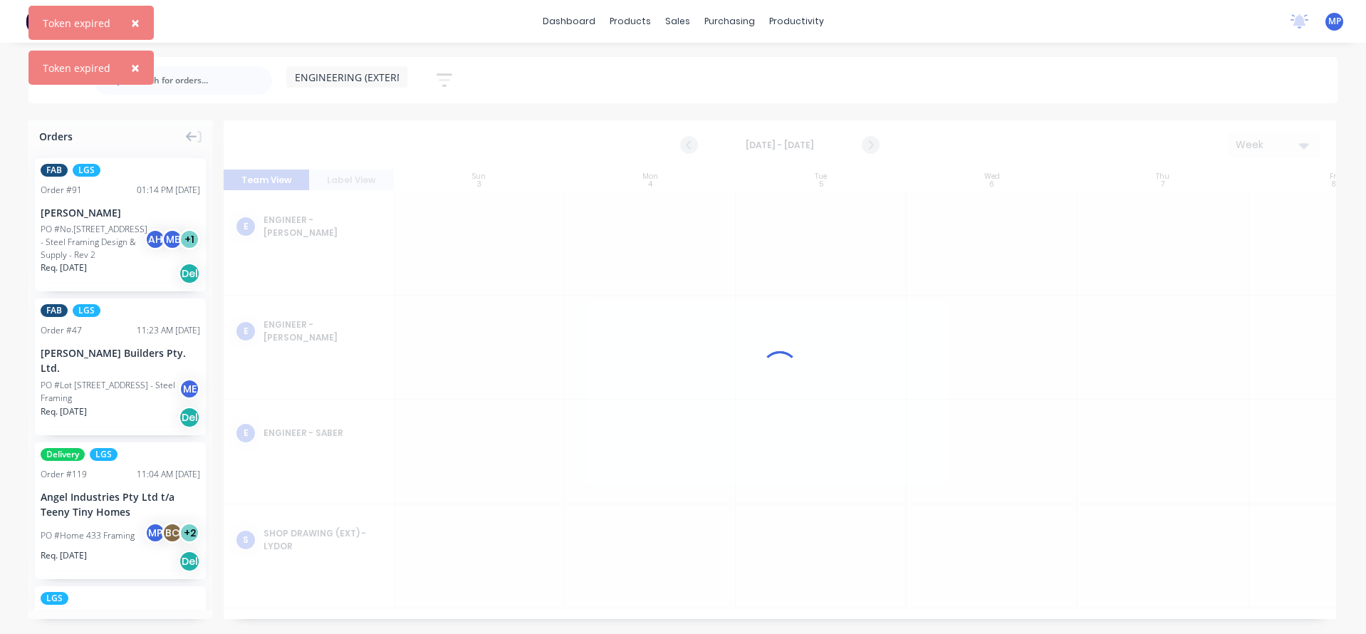
click at [1125, 18] on div "dashboard products sales purchasing productivity dashboard products Product Cat…" at bounding box center [683, 21] width 1366 height 43
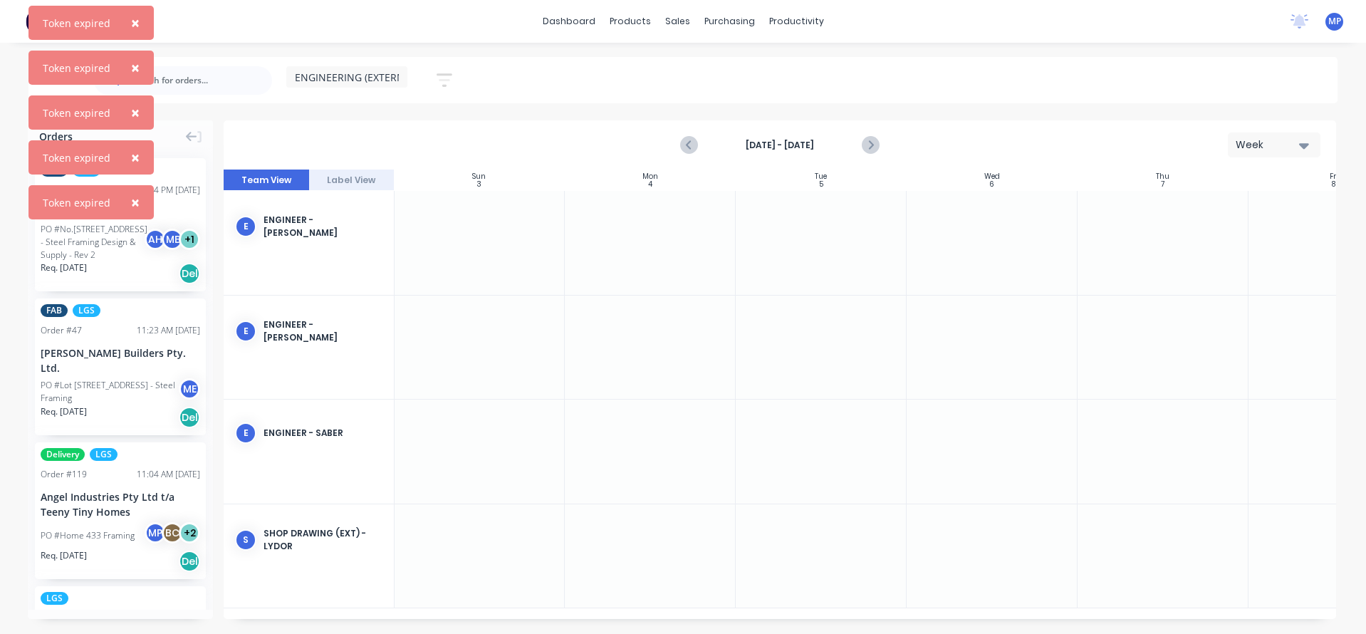
click at [1076, 80] on div "ENGINEERING (EXTERNAL) Save new view None (Default) edit DESIGN TEAM (INTERNAL)…" at bounding box center [714, 80] width 1246 height 43
click at [1105, 24] on div "dashboard products sales purchasing productivity dashboard products Product Cat…" at bounding box center [683, 21] width 1366 height 43
